Goal: Transaction & Acquisition: Purchase product/service

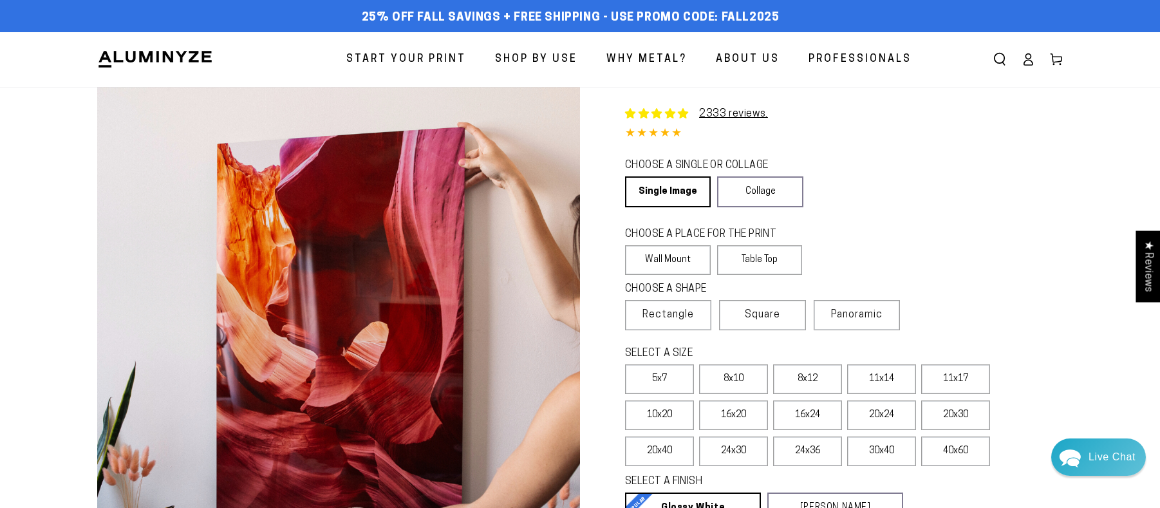
select select "**********"
click at [691, 268] on label "Wall Mount" at bounding box center [668, 260] width 86 height 30
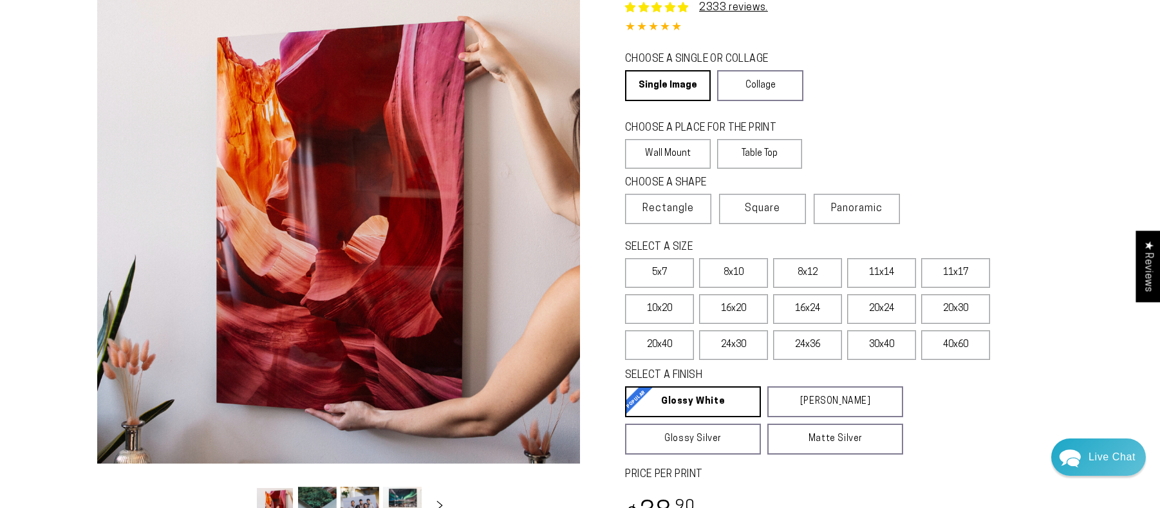
scroll to position [104, 0]
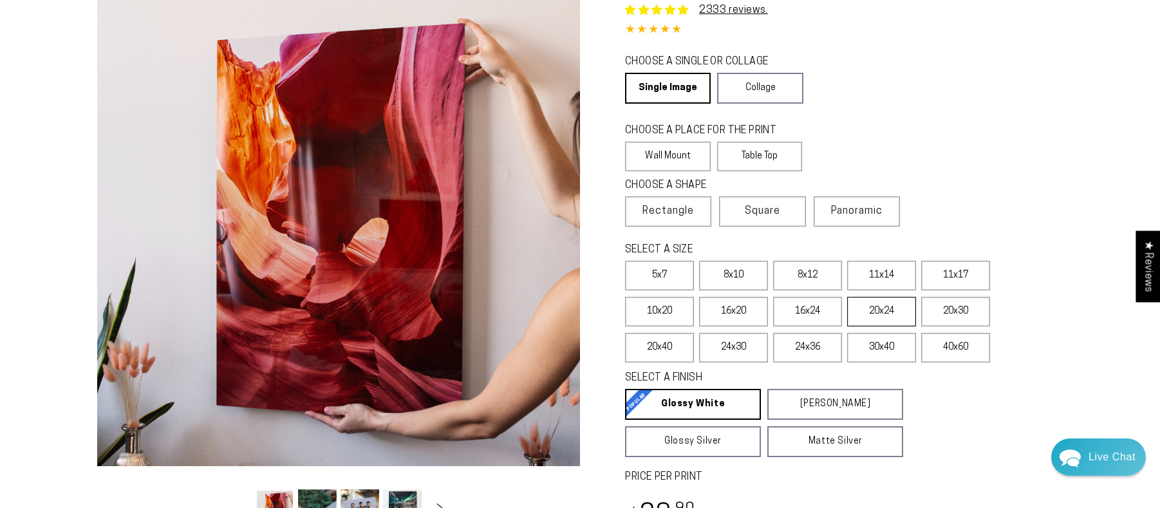
click at [897, 317] on label "20x24" at bounding box center [881, 312] width 69 height 30
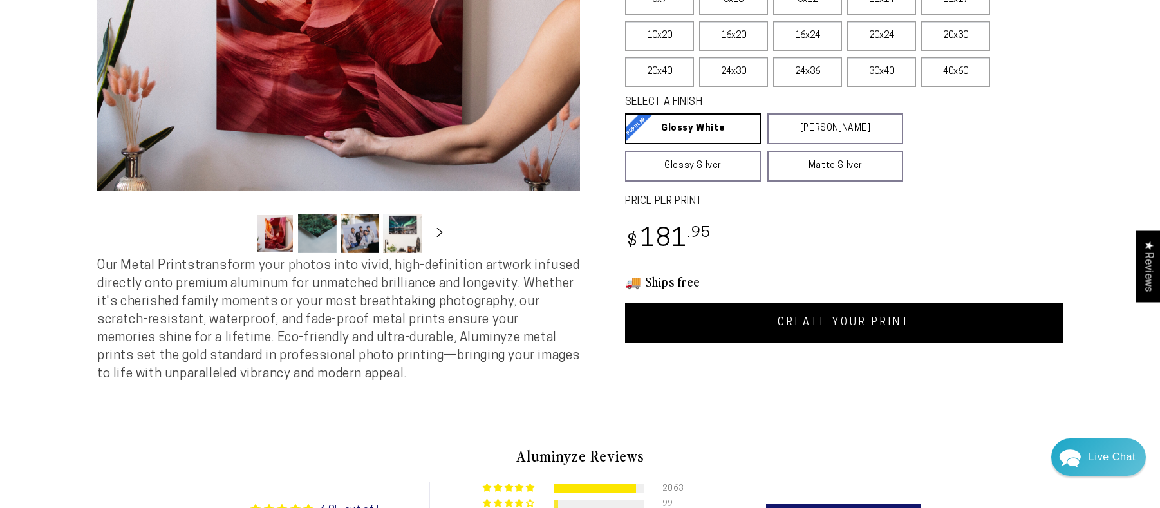
scroll to position [380, 0]
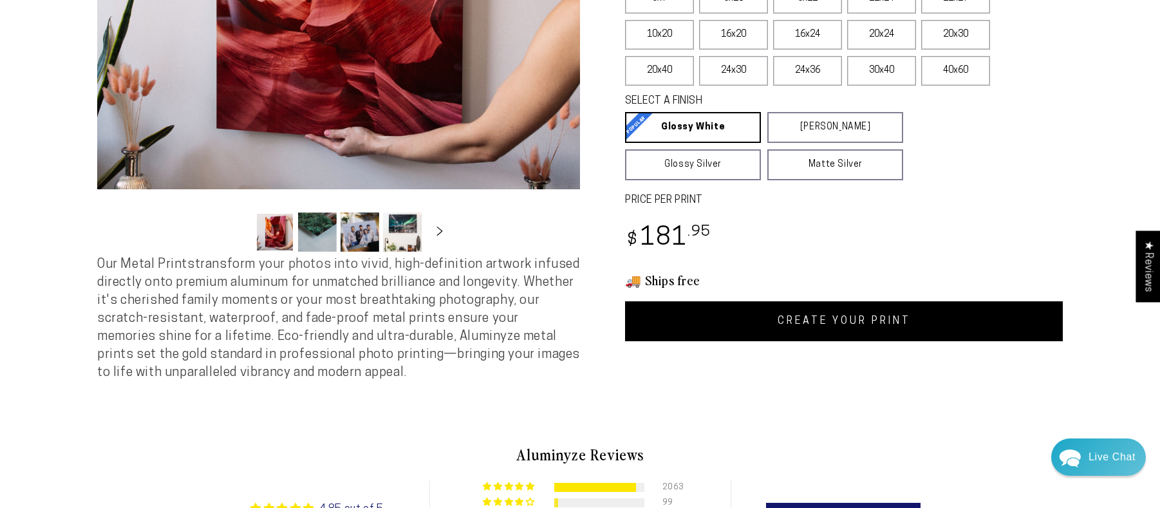
click at [822, 325] on link "CREATE YOUR PRINT" at bounding box center [844, 321] width 438 height 40
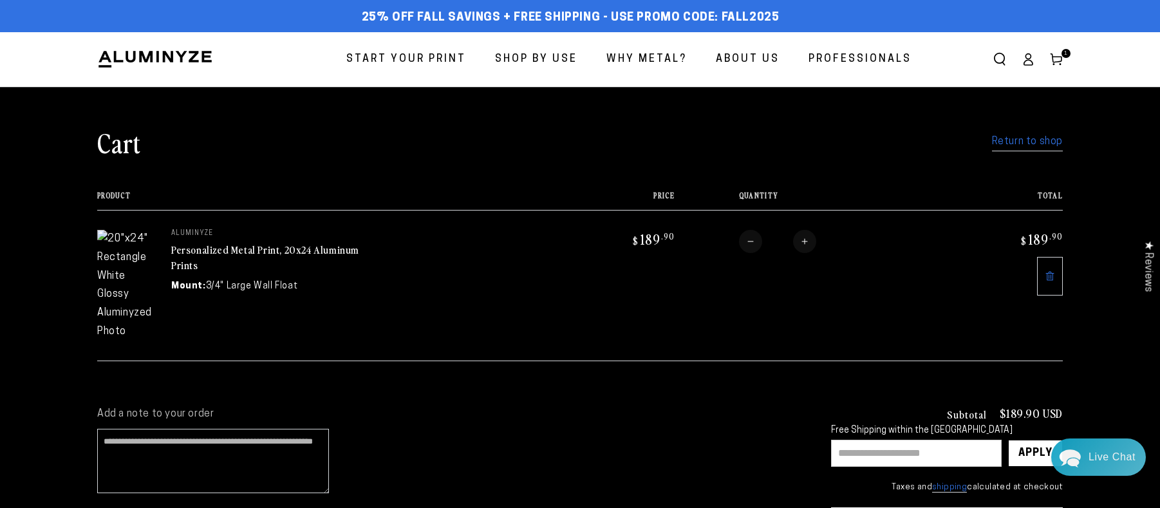
click at [1057, 284] on link at bounding box center [1050, 276] width 26 height 39
